Goal: Find specific page/section: Find specific page/section

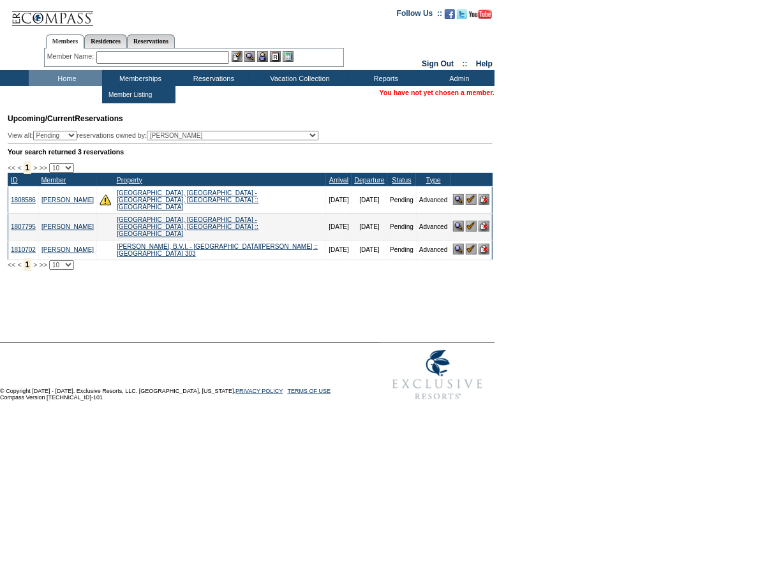
click at [158, 56] on input "text" at bounding box center [162, 57] width 133 height 13
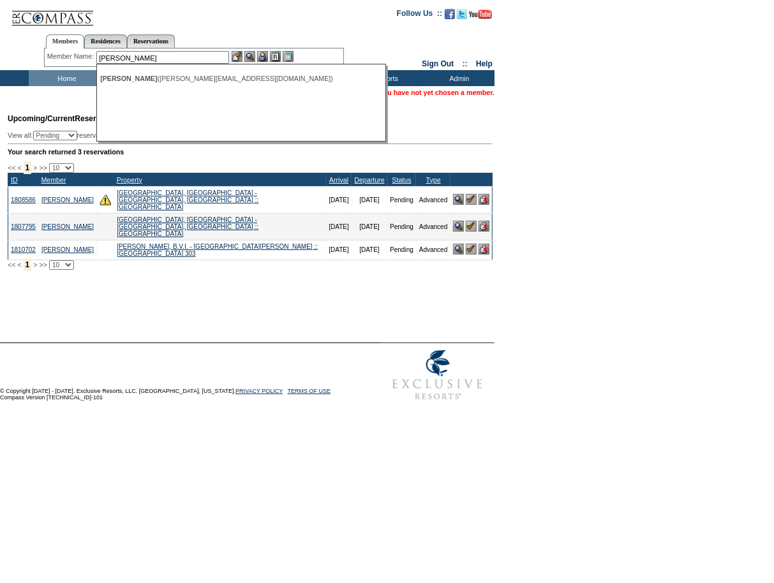
click at [153, 75] on span "Garner, Simon" at bounding box center [128, 79] width 57 height 8
type input "Garner, Simon (simon@thegarnerfamily.com)"
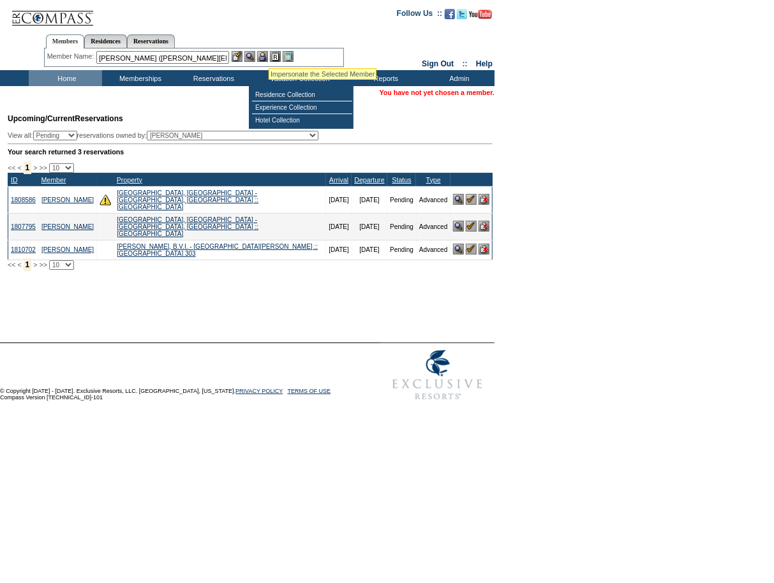
click at [264, 54] on img at bounding box center [262, 56] width 11 height 11
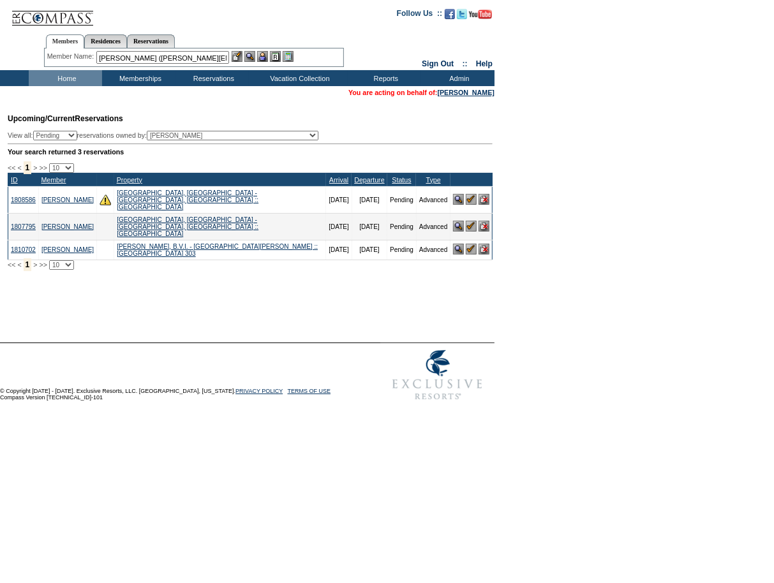
click at [253, 55] on img at bounding box center [249, 56] width 11 height 11
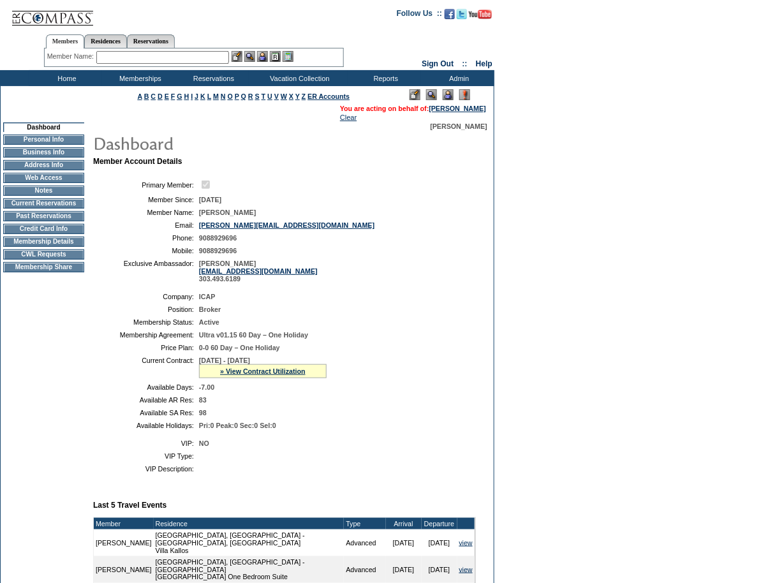
click at [57, 207] on td "Current Reservations" at bounding box center [43, 203] width 81 height 10
